Goal: Transaction & Acquisition: Subscribe to service/newsletter

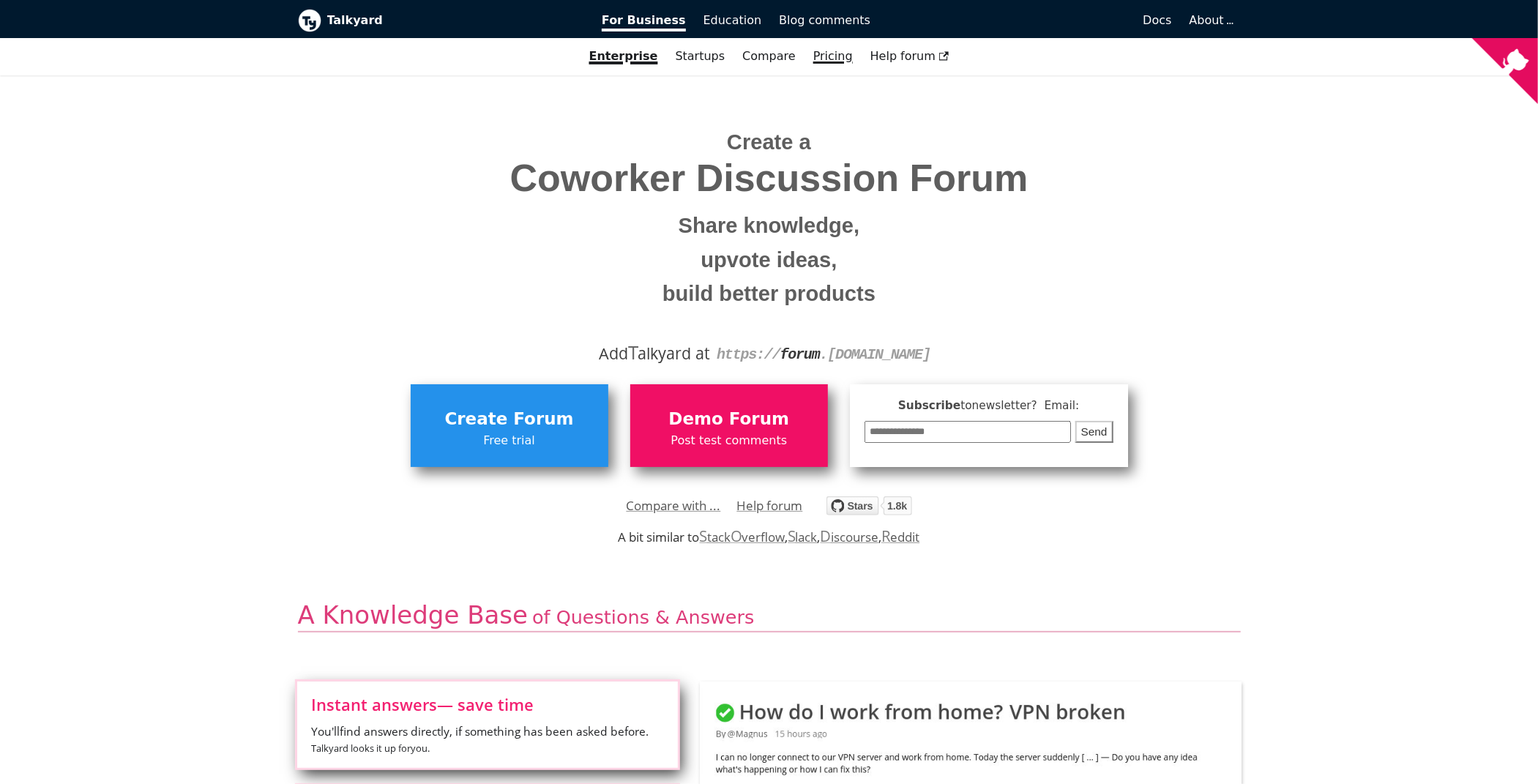
click at [817, 59] on link "Pricing" at bounding box center [833, 57] width 57 height 24
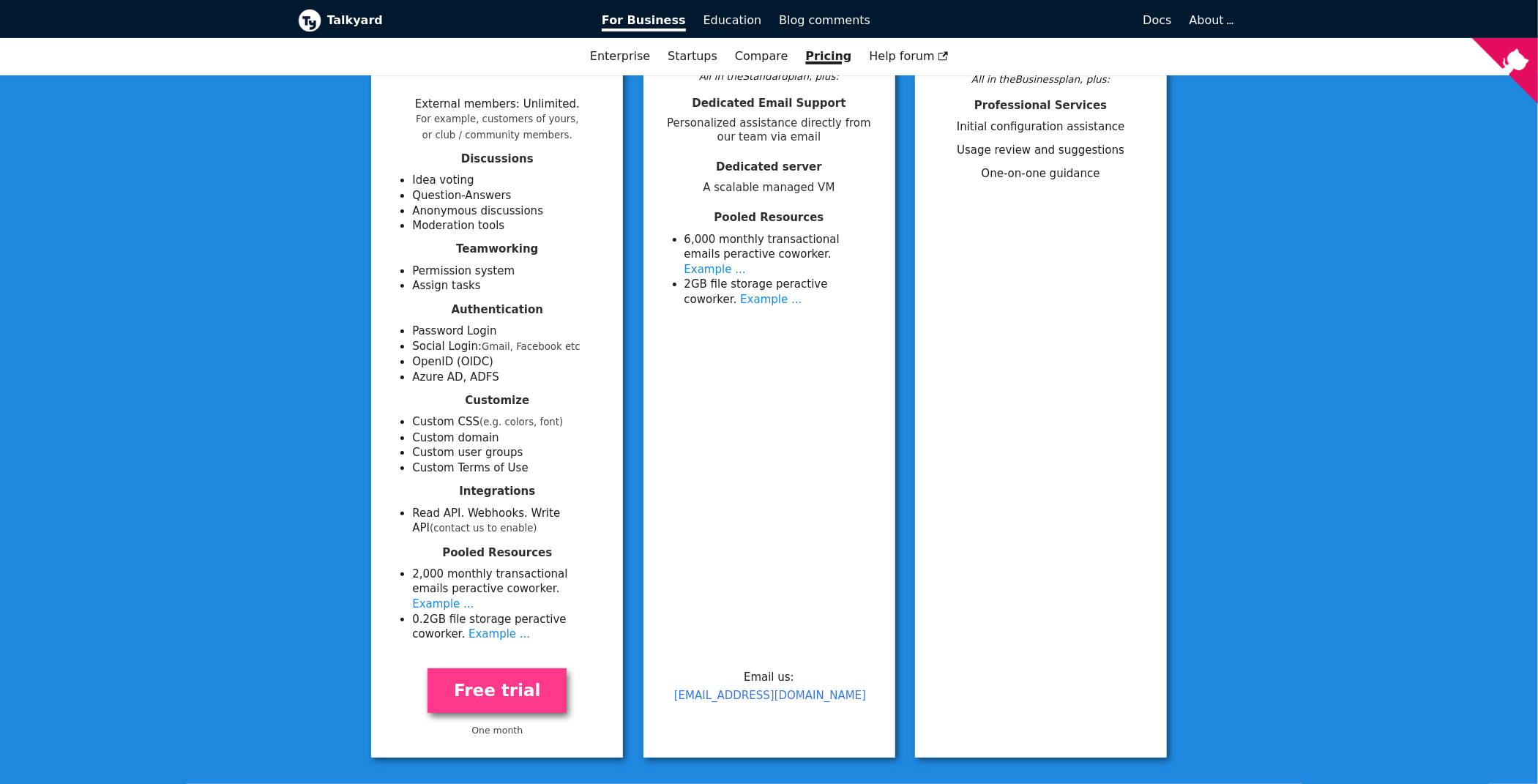
scroll to position [366, 0]
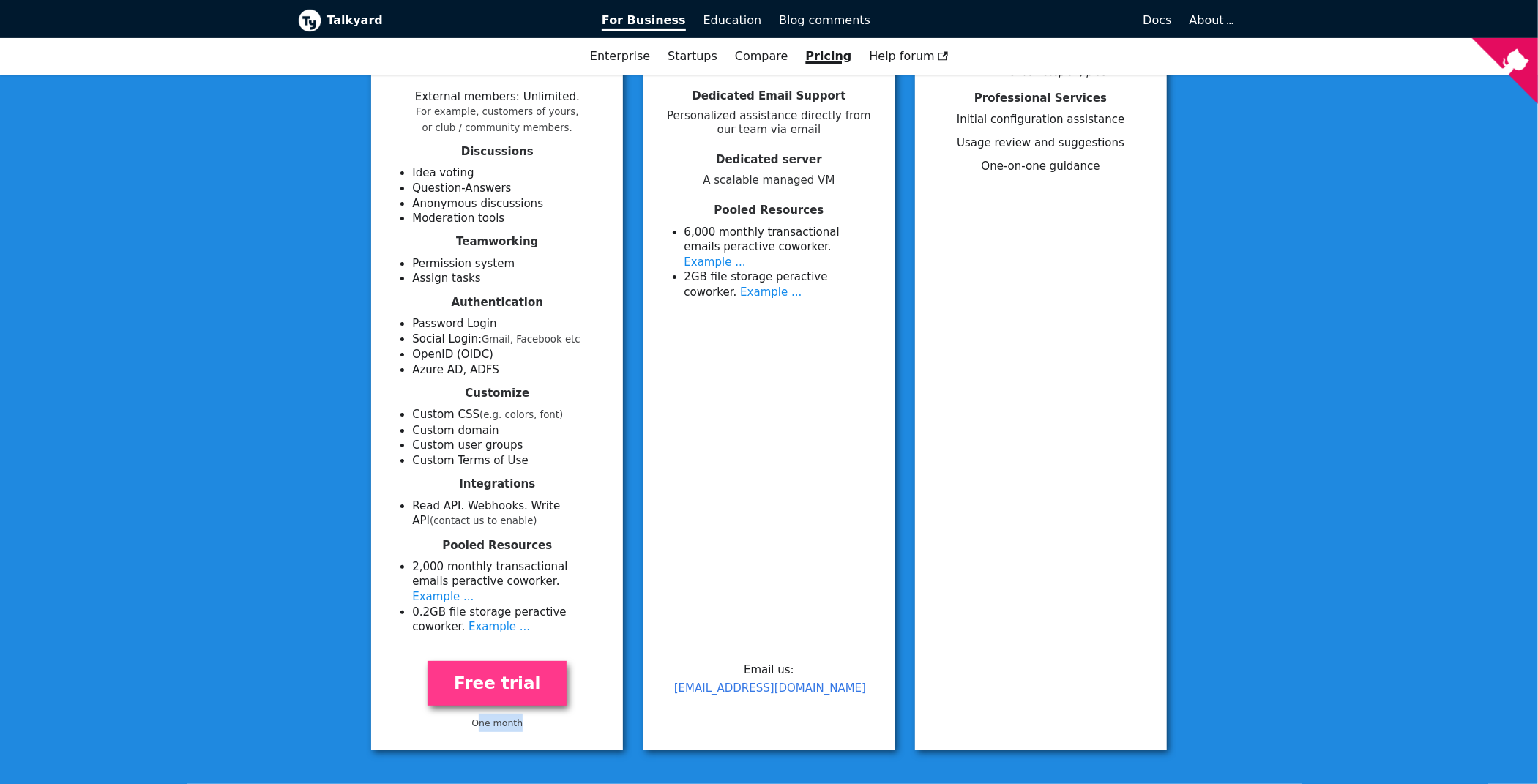
drag, startPoint x: 481, startPoint y: 707, endPoint x: 535, endPoint y: 704, distance: 54.1
click at [535, 713] on p "One month" at bounding box center [497, 722] width 217 height 18
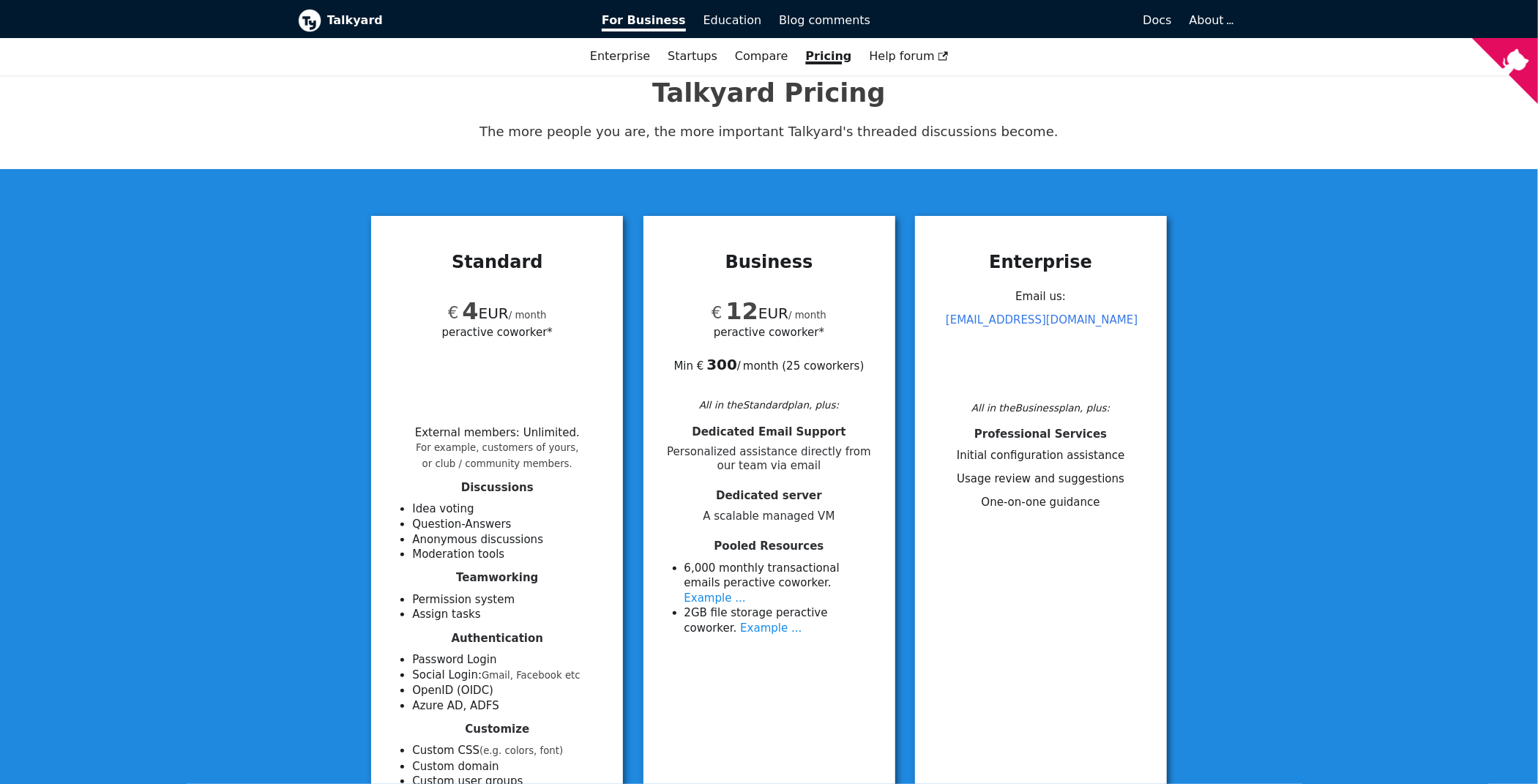
scroll to position [0, 0]
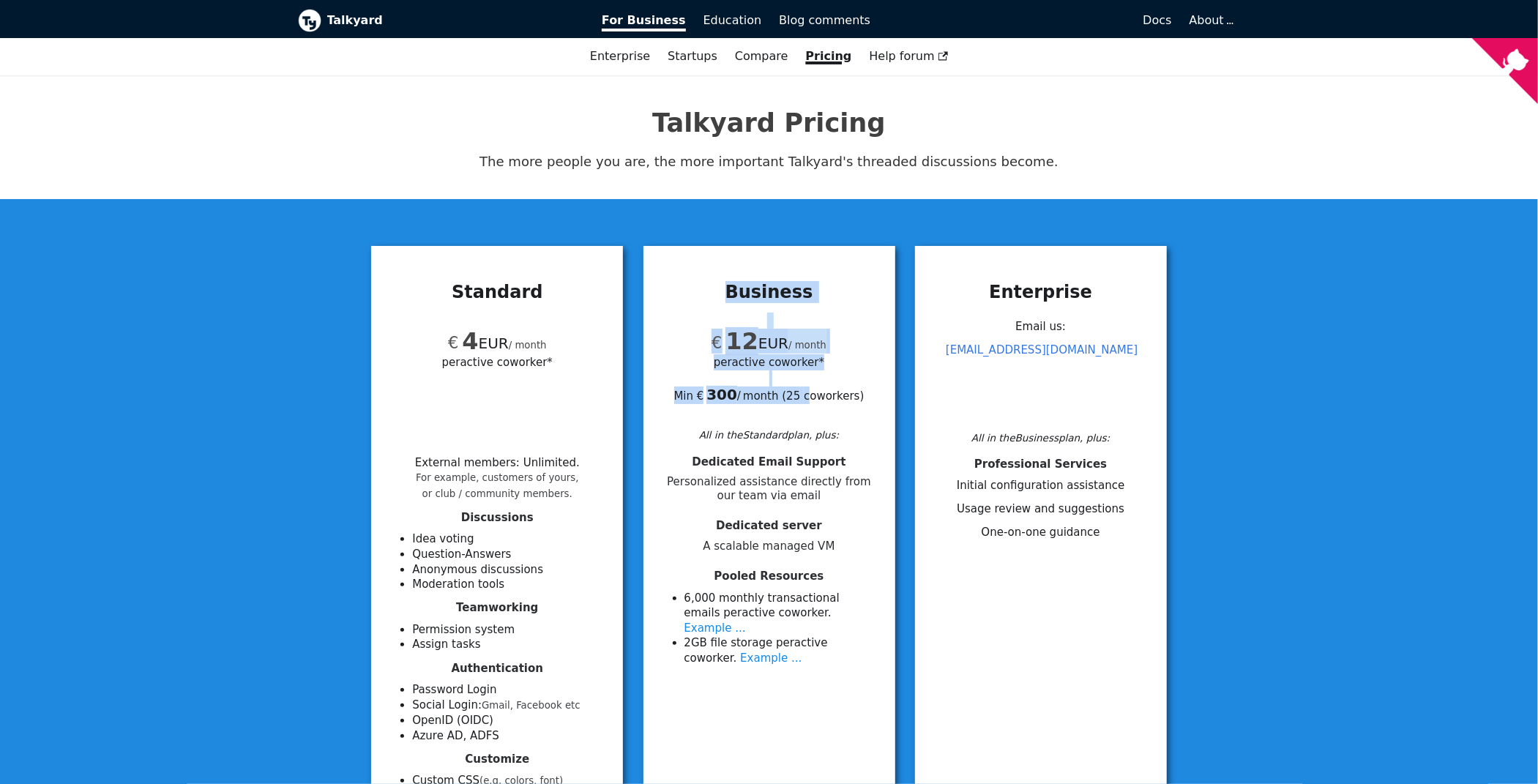
drag, startPoint x: 733, startPoint y: 286, endPoint x: 808, endPoint y: 409, distance: 144.1
click at [808, 409] on div "Business € 12 EUR / month per active coworker* Min € 300  / month ( 25 coworker…" at bounding box center [769, 689] width 252 height 851
click at [787, 444] on div "€ 12 EUR / month per active coworker* Min € 300  / month ( 25 coworkers ) All i…" at bounding box center [769, 494] width 217 height 359
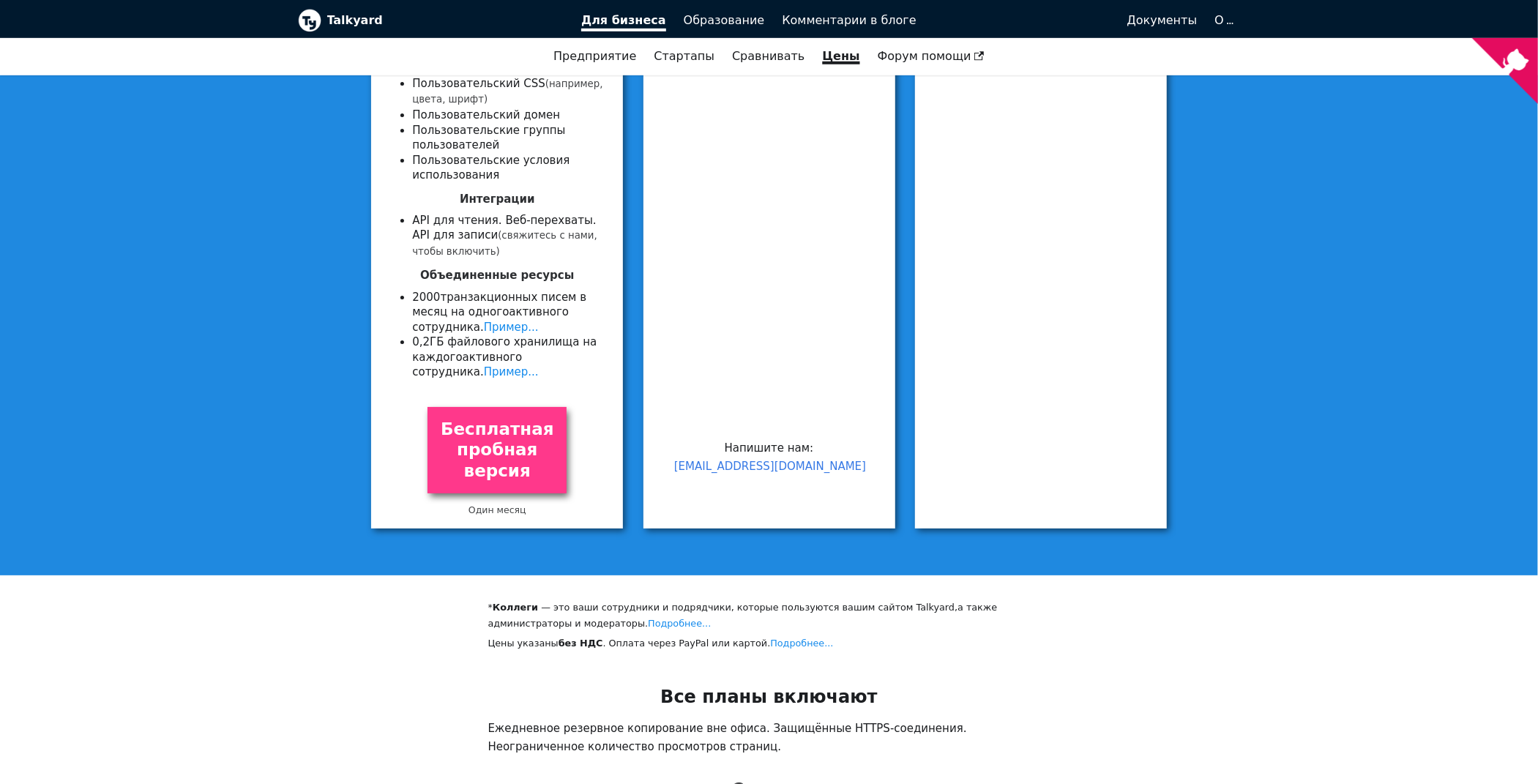
scroll to position [731, 0]
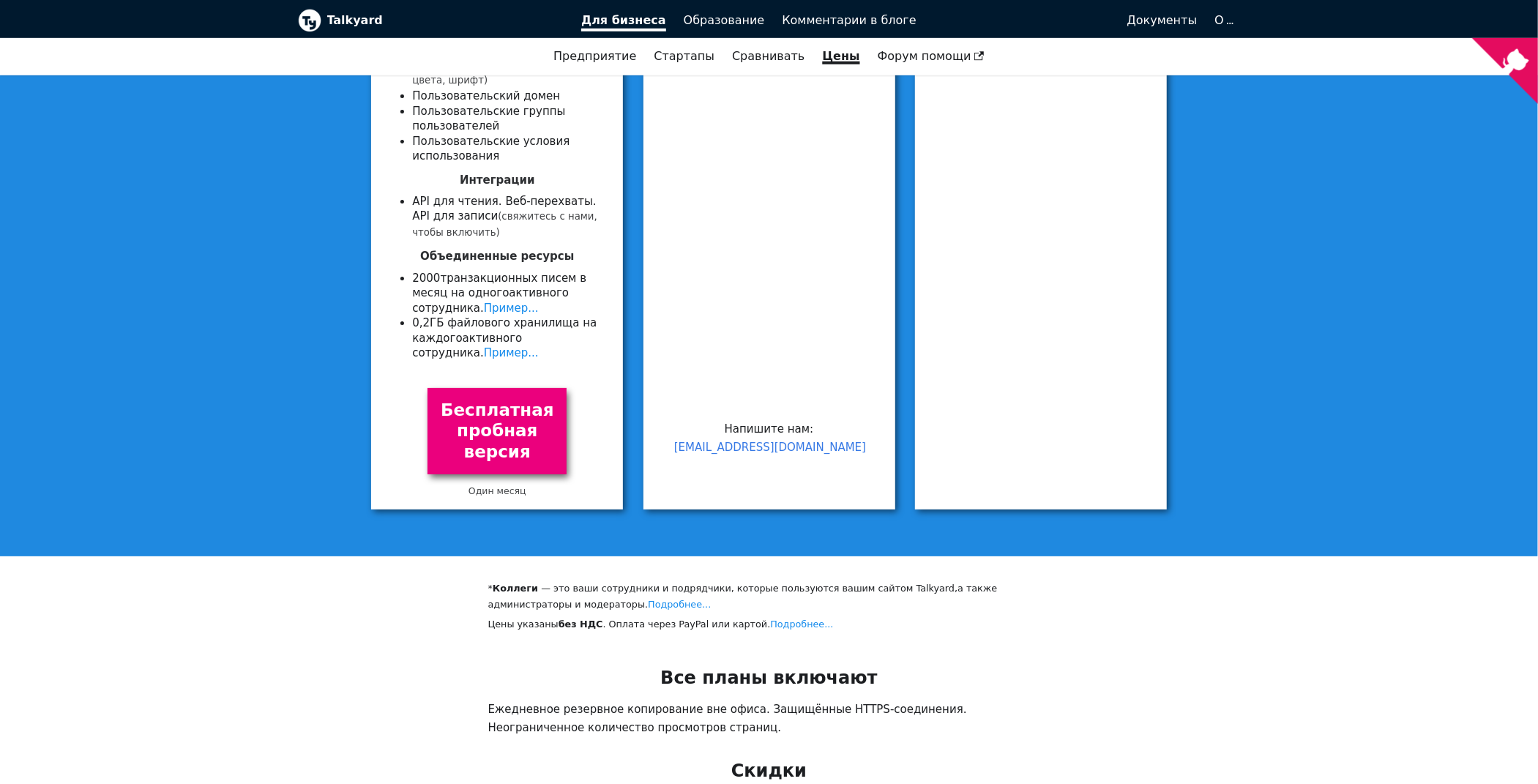
click at [530, 432] on font "Бесплатная пробная версия" at bounding box center [498, 431] width 113 height 61
